Goal: Task Accomplishment & Management: Use online tool/utility

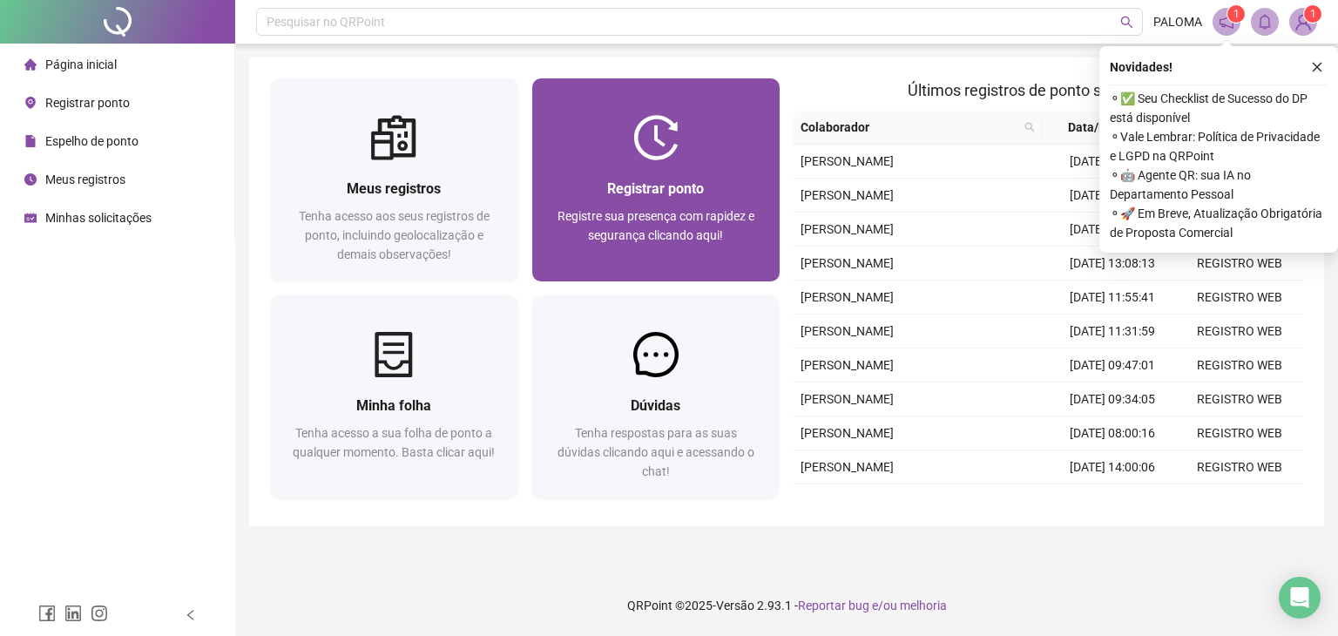
click at [697, 132] on div at bounding box center [656, 137] width 248 height 45
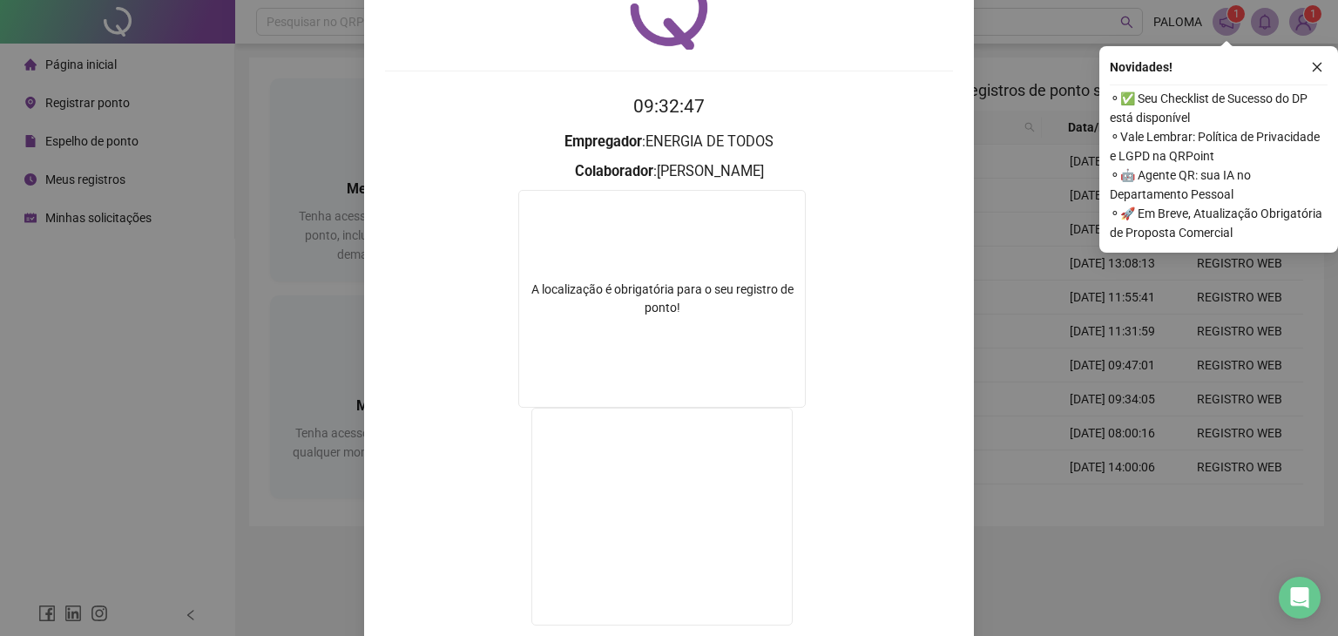
scroll to position [203, 0]
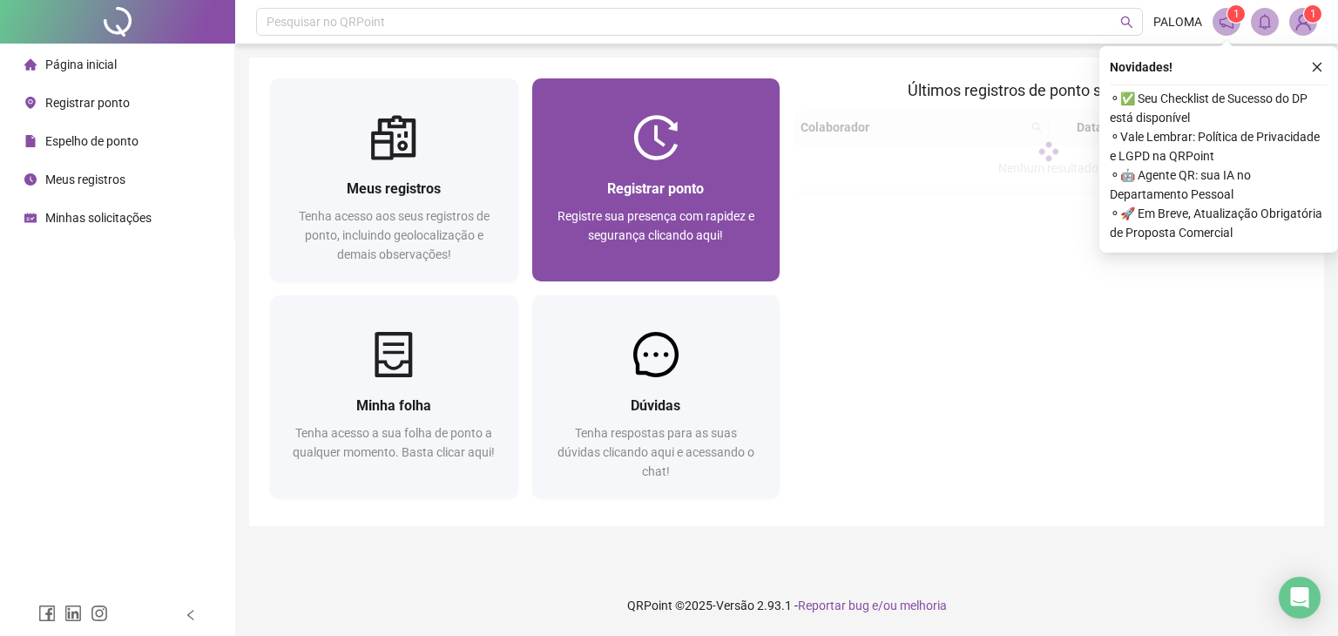
click at [676, 197] on div "Registrar ponto" at bounding box center [656, 189] width 206 height 22
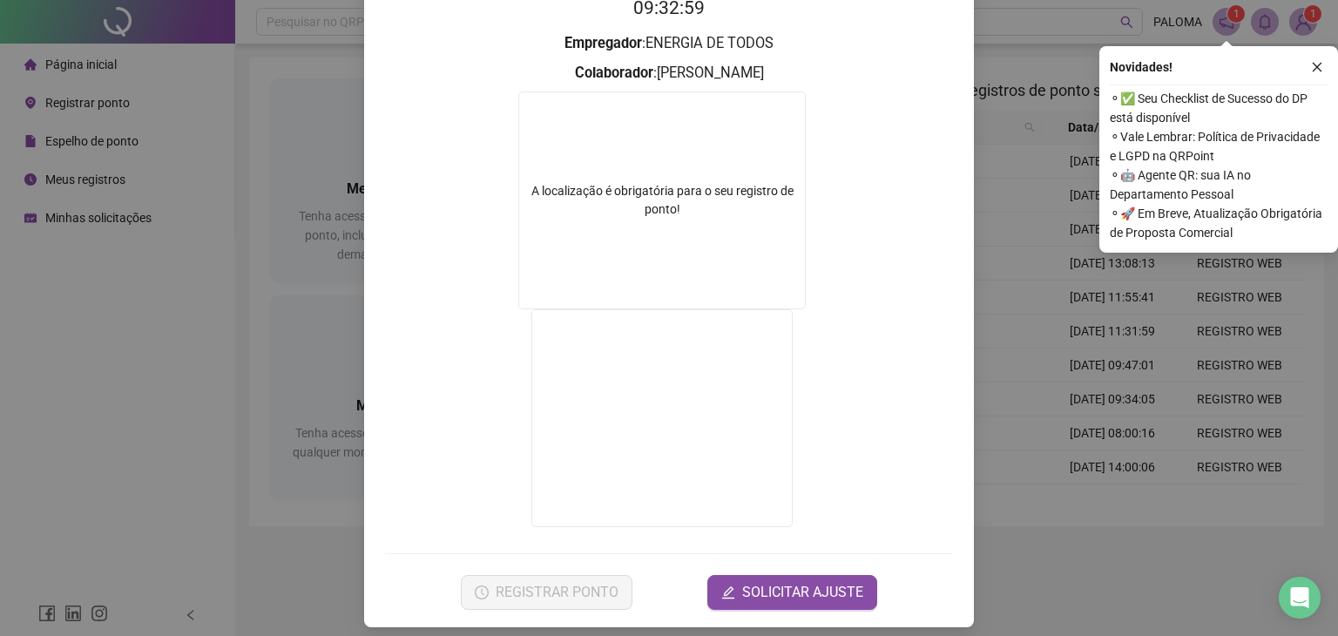
scroll to position [203, 0]
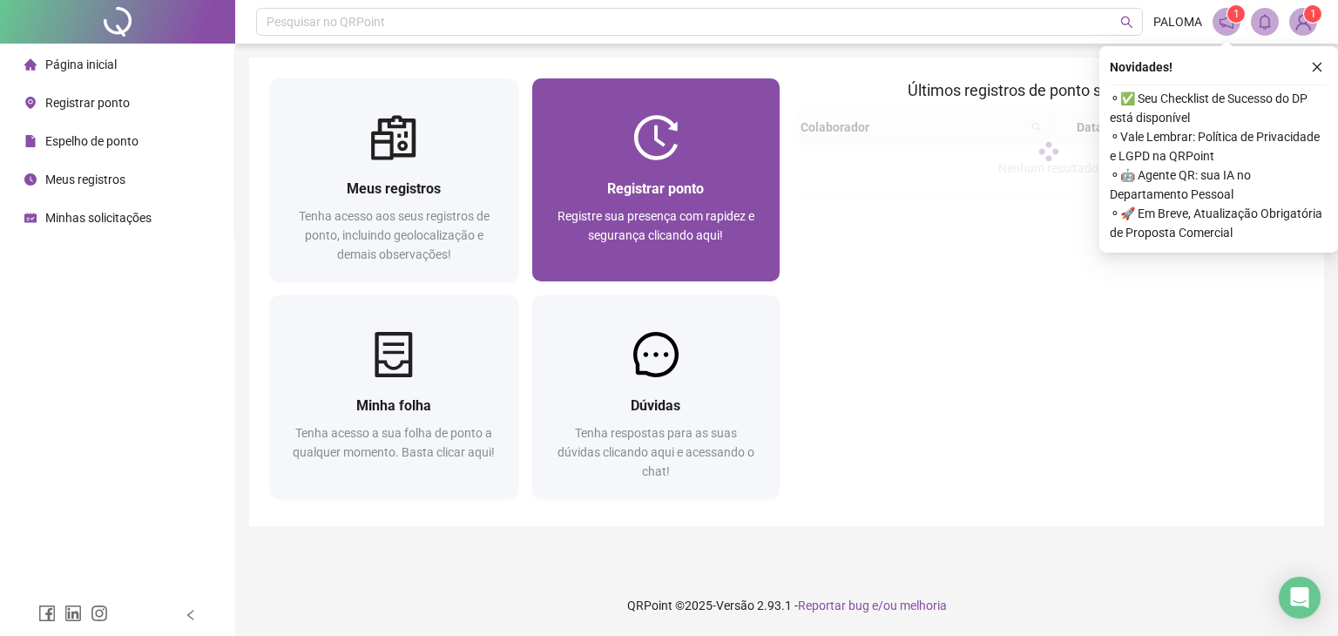
click at [617, 219] on span "Registre sua presença com rapidez e segurança clicando aqui!" at bounding box center [655, 225] width 197 height 33
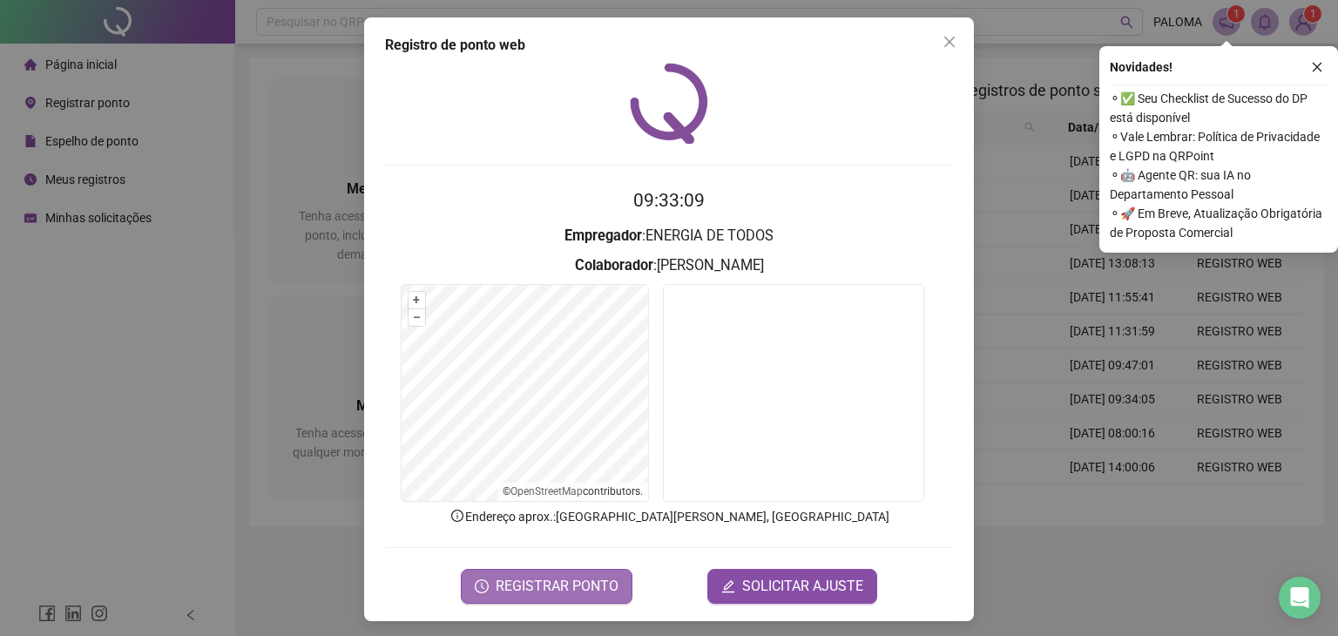
click at [546, 581] on span "REGISTRAR PONTO" at bounding box center [557, 586] width 123 height 21
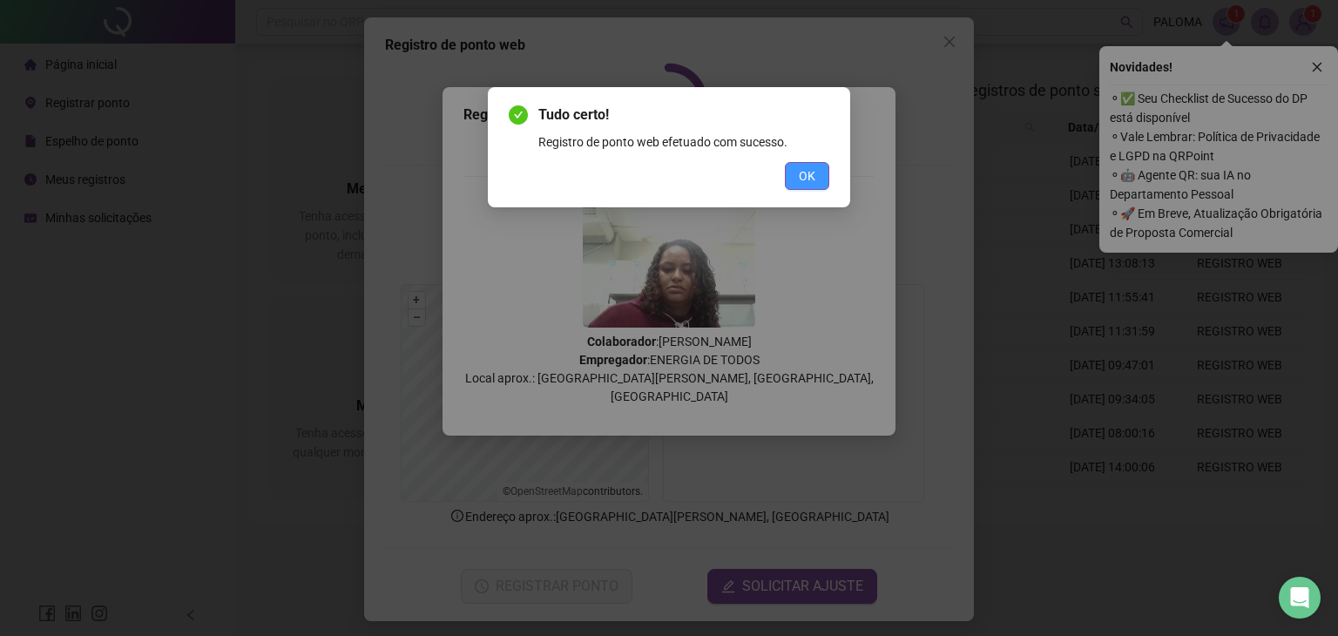
click at [809, 170] on span "OK" at bounding box center [807, 175] width 17 height 19
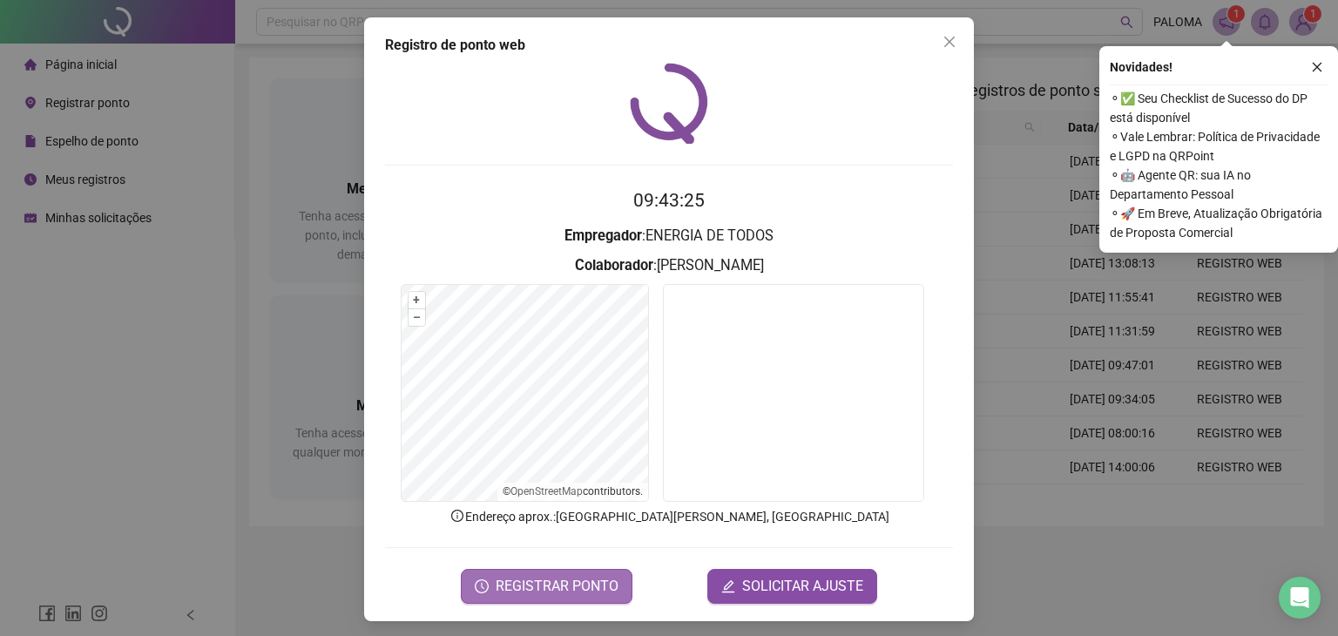
click at [536, 584] on span "REGISTRAR PONTO" at bounding box center [557, 586] width 123 height 21
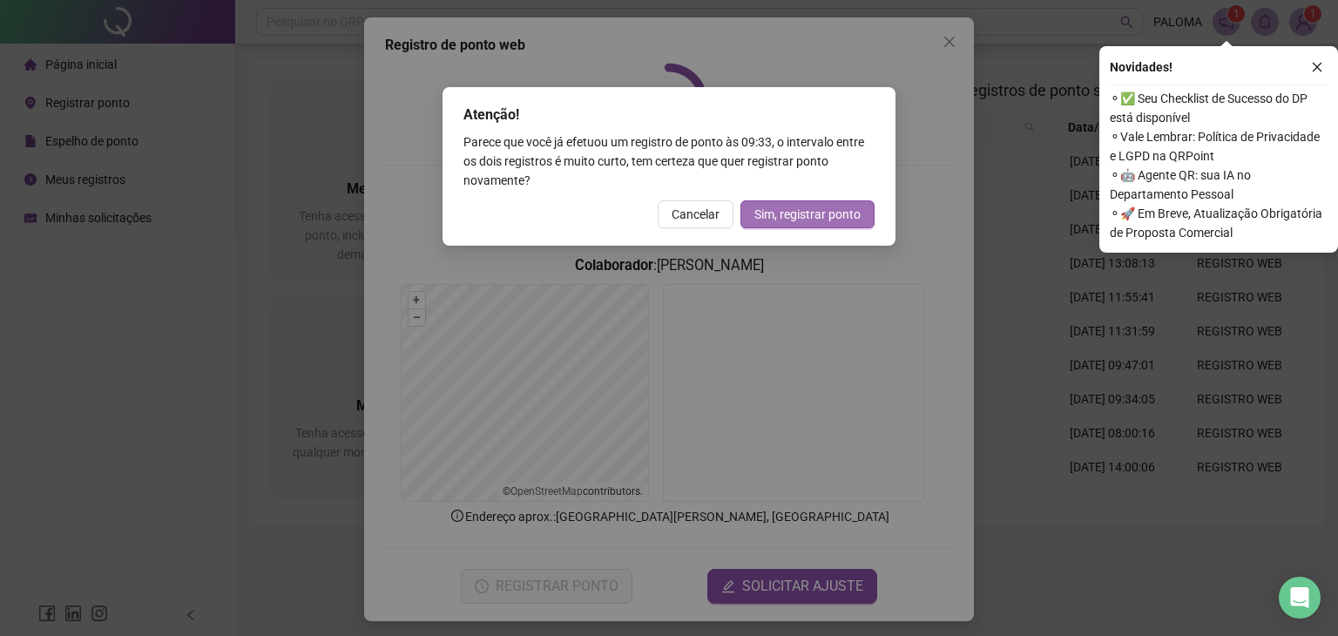
click at [826, 209] on span "Sim, registrar ponto" at bounding box center [807, 214] width 106 height 19
